Goal: Information Seeking & Learning: Learn about a topic

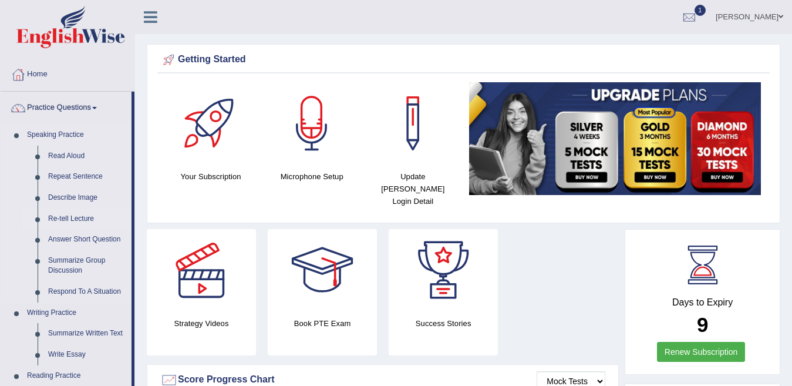
click at [86, 217] on link "Re-tell Lecture" at bounding box center [87, 218] width 89 height 21
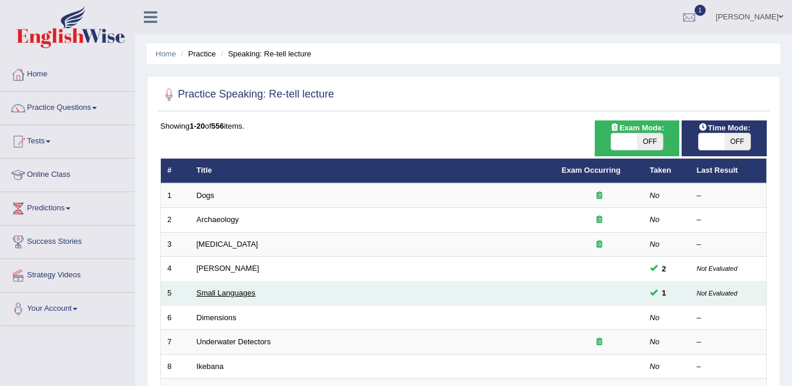
click at [227, 296] on link "Small Languages" at bounding box center [226, 292] width 59 height 9
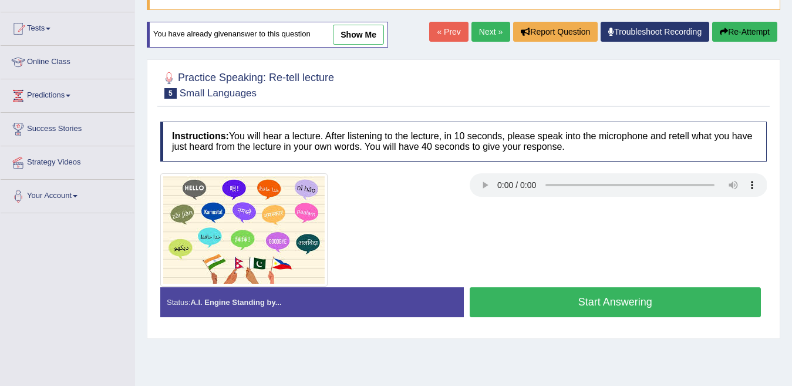
scroll to position [123, 0]
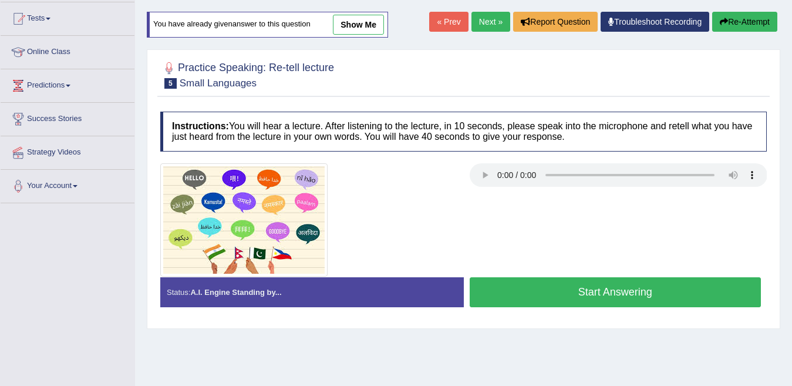
click at [744, 15] on button "Re-Attempt" at bounding box center [744, 22] width 65 height 20
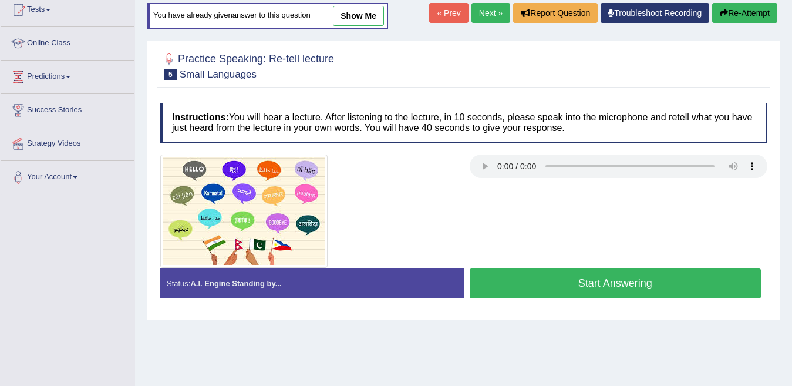
click at [622, 279] on button "Start Answering" at bounding box center [616, 283] width 292 height 30
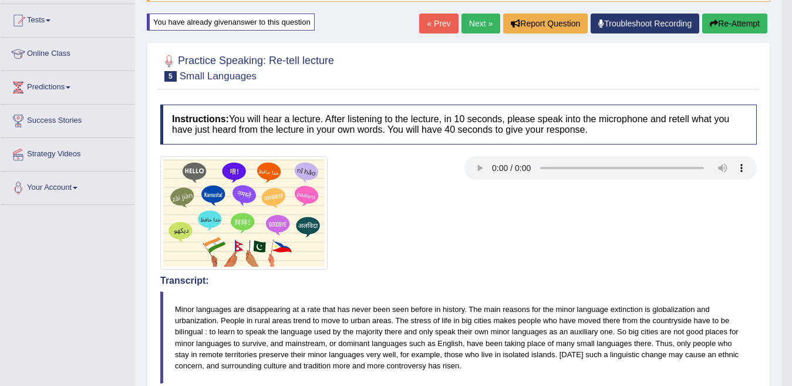
scroll to position [64, 0]
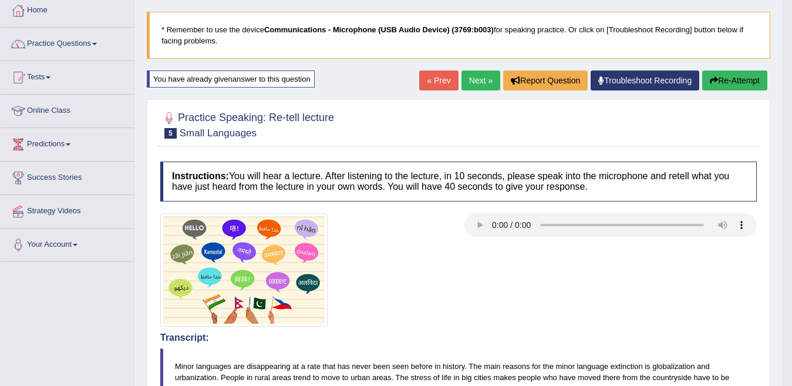
click at [464, 80] on link "Next »" at bounding box center [480, 80] width 39 height 20
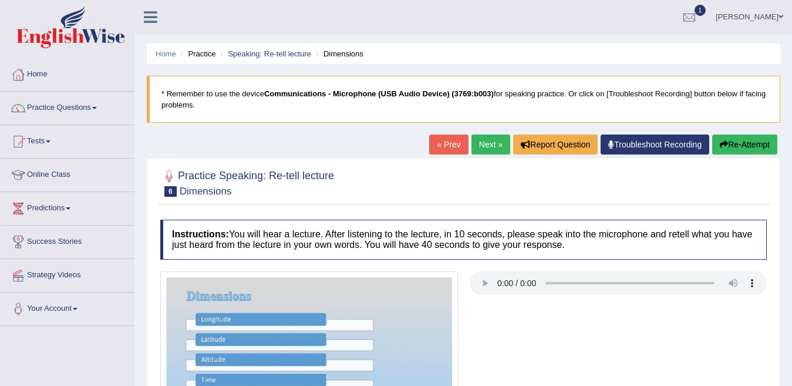
click at [777, 324] on div "Practice Speaking: Re-tell lecture 6 Dimensions Instructions: You will hear a l…" at bounding box center [463, 326] width 633 height 339
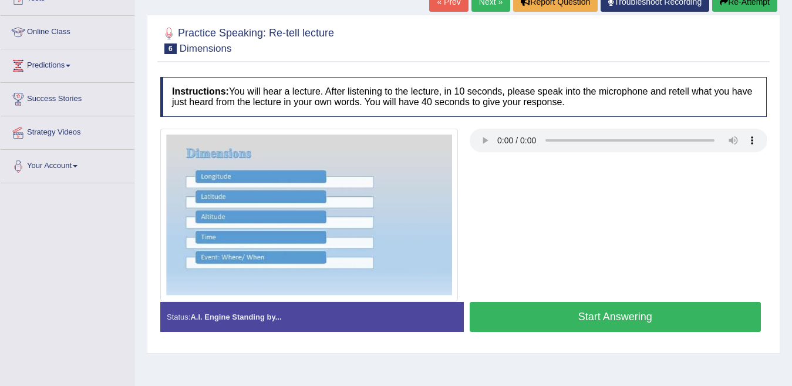
scroll to position [154, 0]
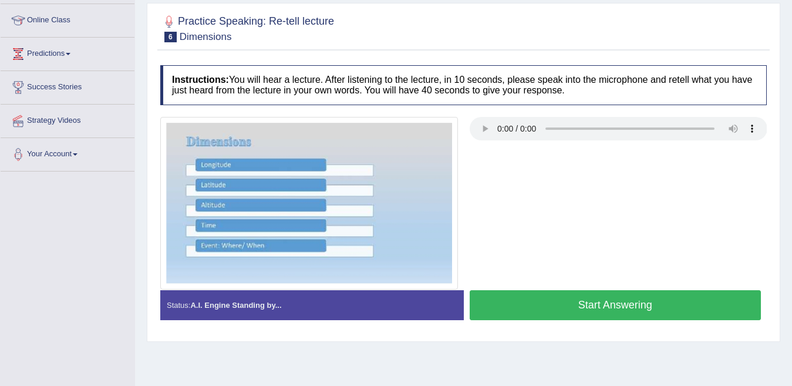
click at [601, 303] on button "Start Answering" at bounding box center [616, 305] width 292 height 30
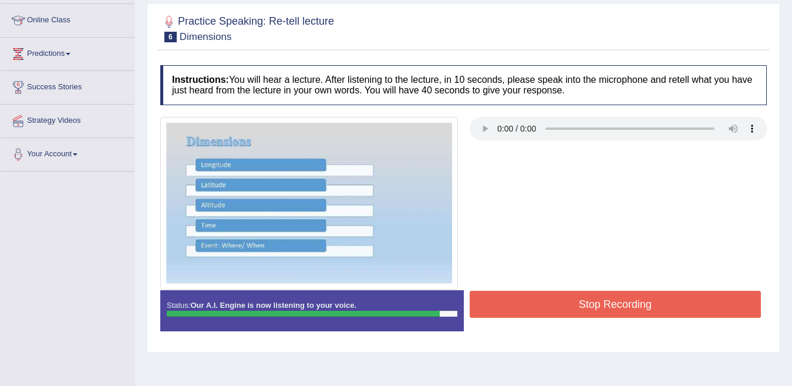
click at [601, 303] on button "Stop Recording" at bounding box center [616, 304] width 292 height 27
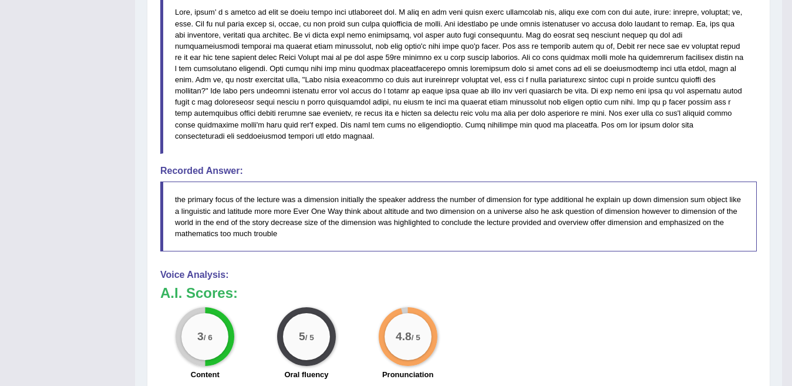
scroll to position [483, 0]
